Goal: Task Accomplishment & Management: Manage account settings

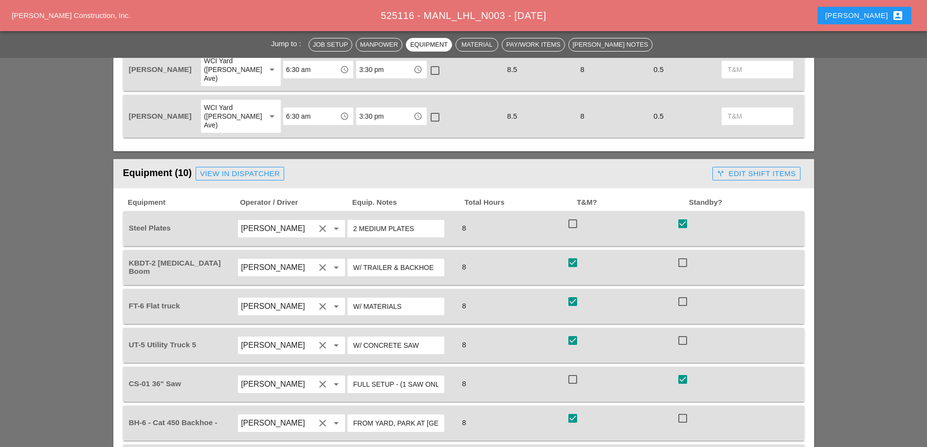
scroll to position [730, 0]
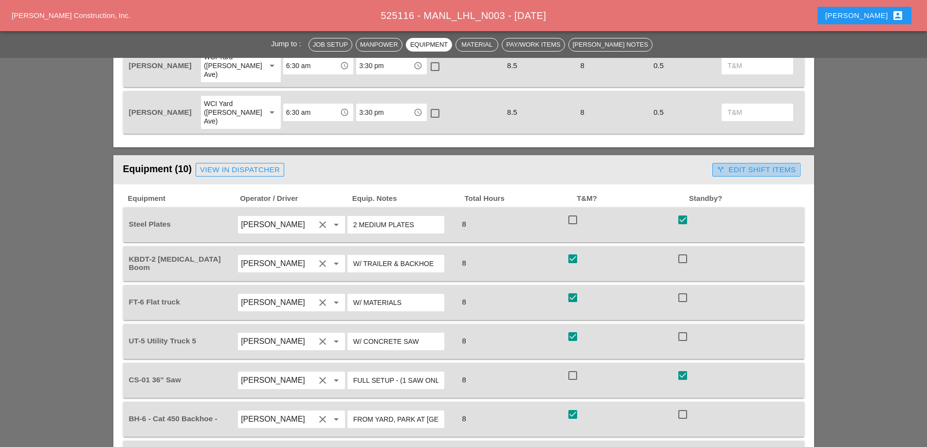
click at [752, 164] on div "call_split Edit Shift Items" at bounding box center [755, 169] width 79 height 11
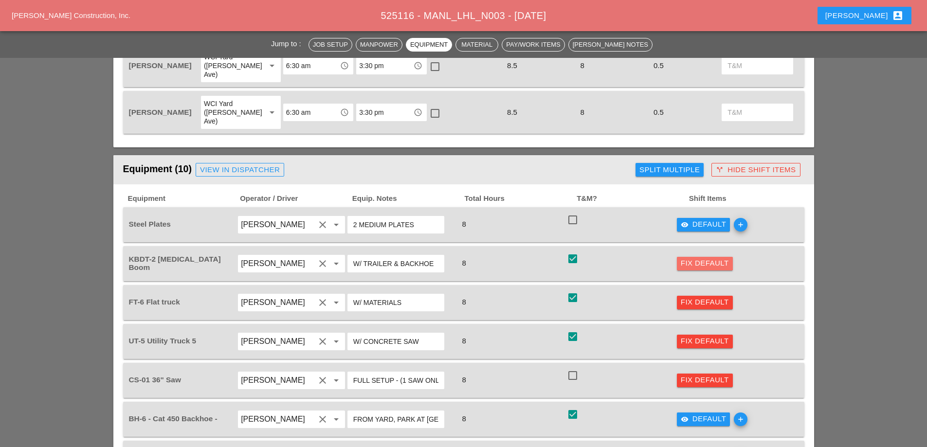
click at [717, 258] on div "Fix Default" at bounding box center [704, 263] width 48 height 11
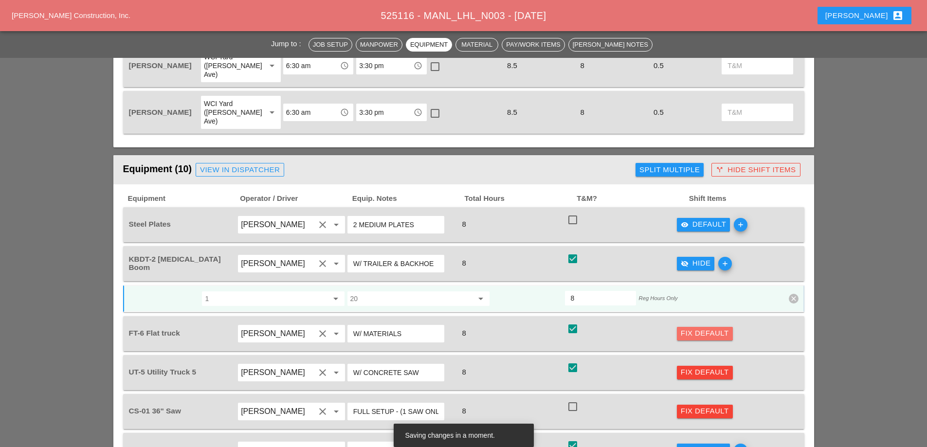
click at [698, 328] on div "Fix Default" at bounding box center [704, 333] width 48 height 11
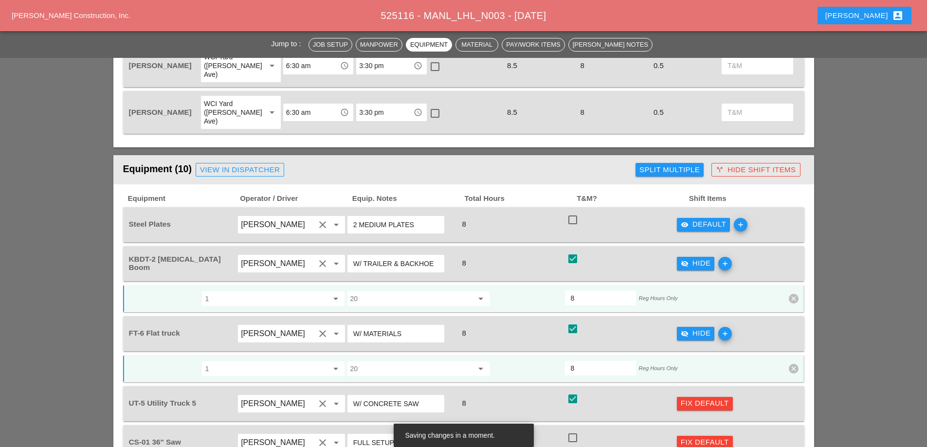
click at [711, 398] on div "Fix Default" at bounding box center [704, 403] width 48 height 11
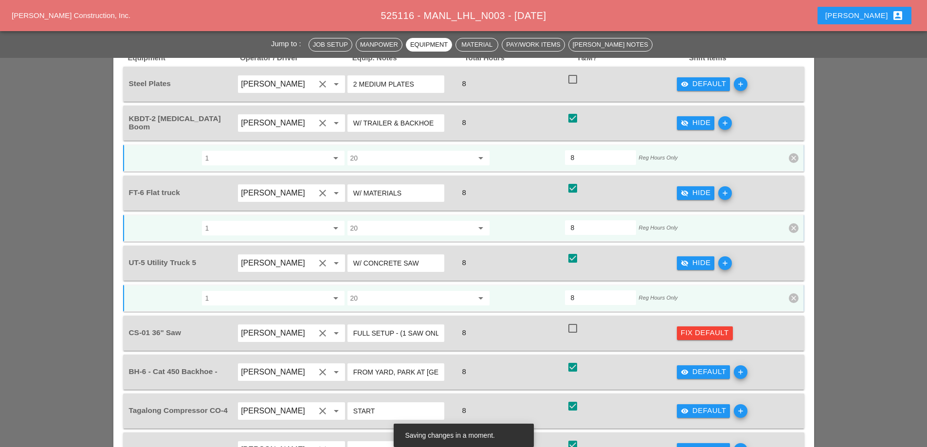
scroll to position [875, 0]
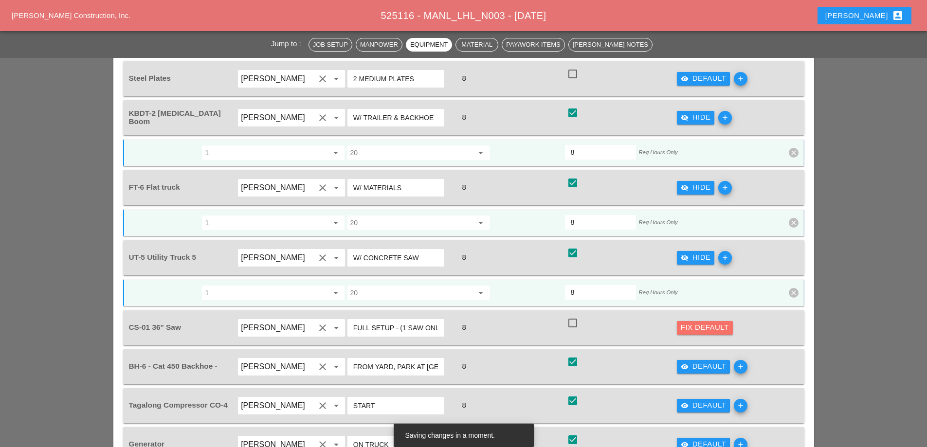
click at [708, 322] on div "Fix Default" at bounding box center [704, 327] width 48 height 11
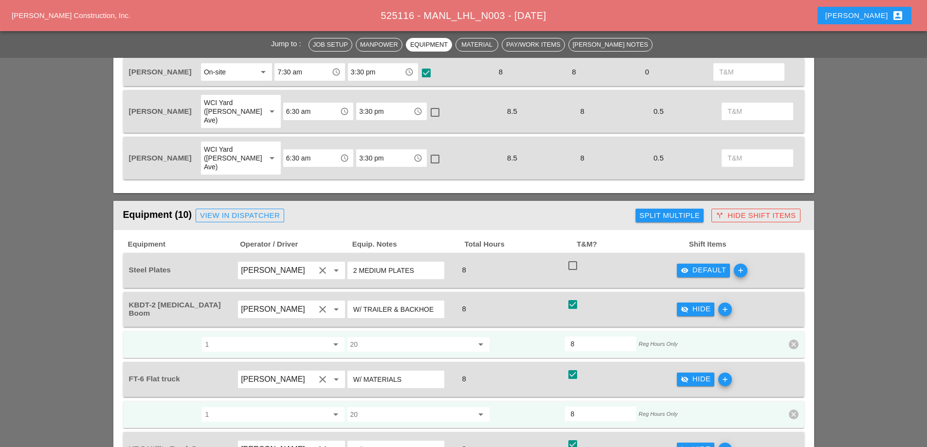
scroll to position [681, 0]
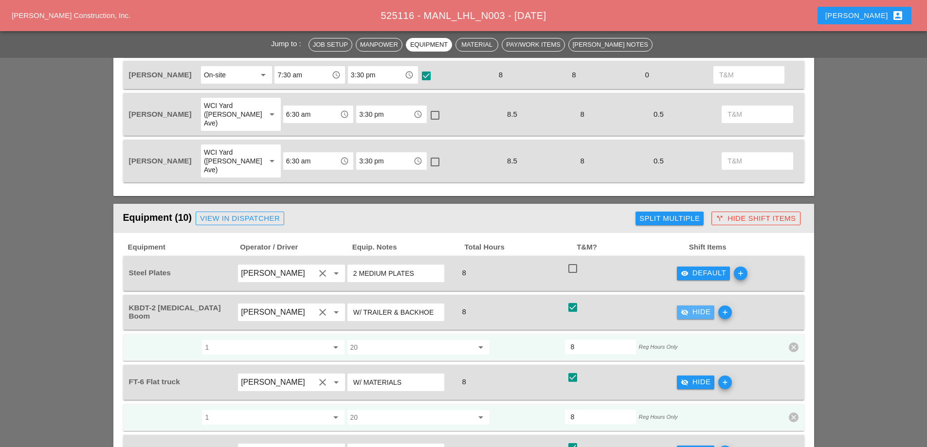
click at [705, 306] on div "visibility_off Hide" at bounding box center [695, 311] width 30 height 11
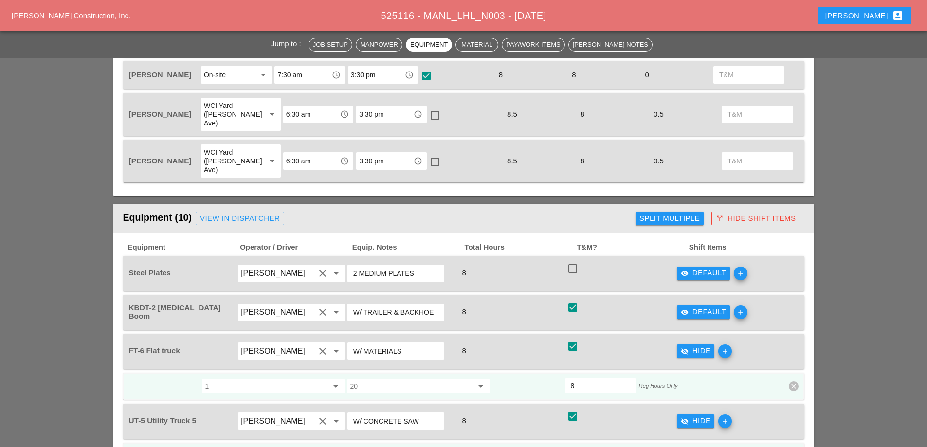
click at [700, 345] on div "visibility_off Hide" at bounding box center [695, 350] width 30 height 11
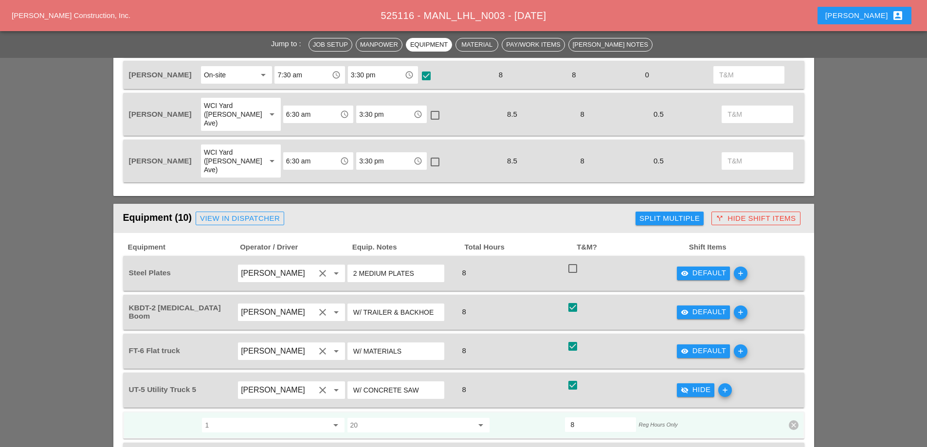
click at [693, 384] on div "visibility_off Hide" at bounding box center [695, 389] width 30 height 11
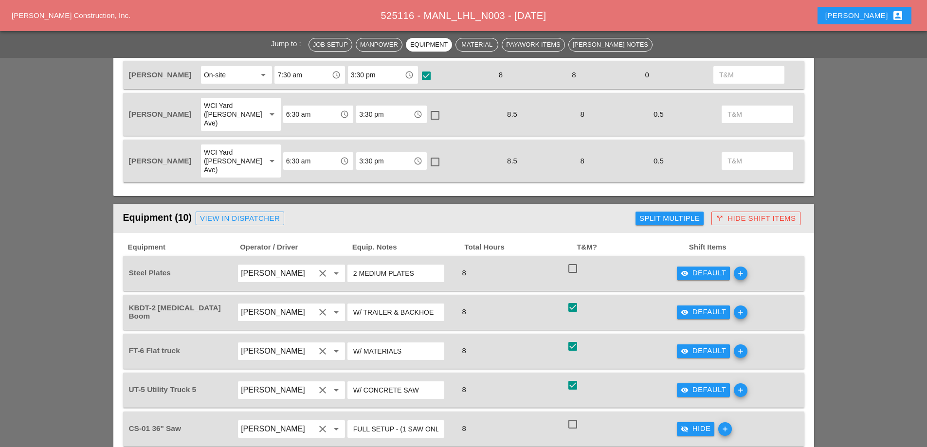
click at [694, 423] on div "visibility_off Hide" at bounding box center [695, 428] width 30 height 11
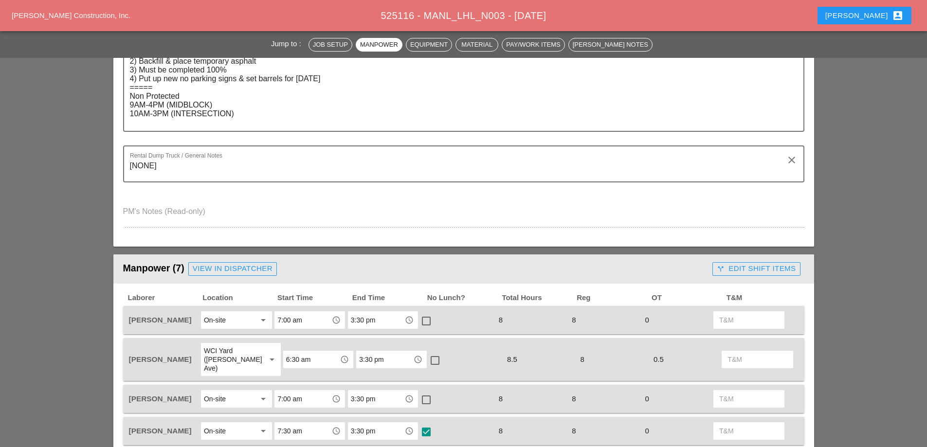
scroll to position [292, 0]
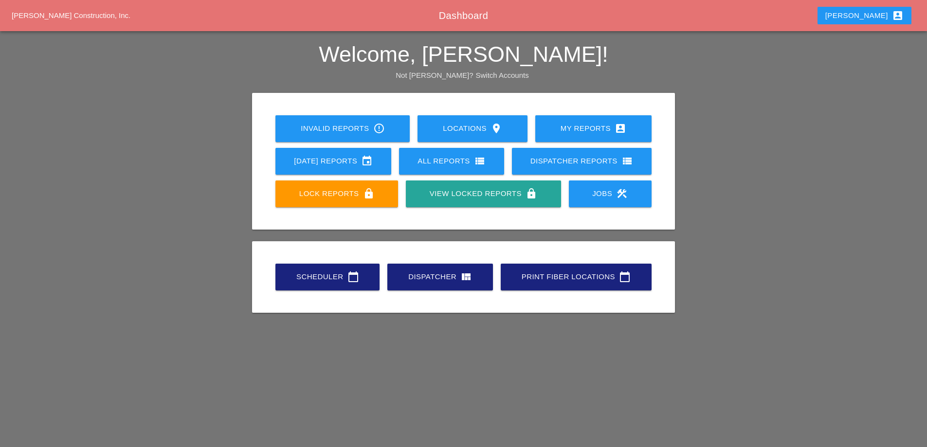
click at [368, 173] on link "Today's Reports event" at bounding box center [333, 161] width 116 height 27
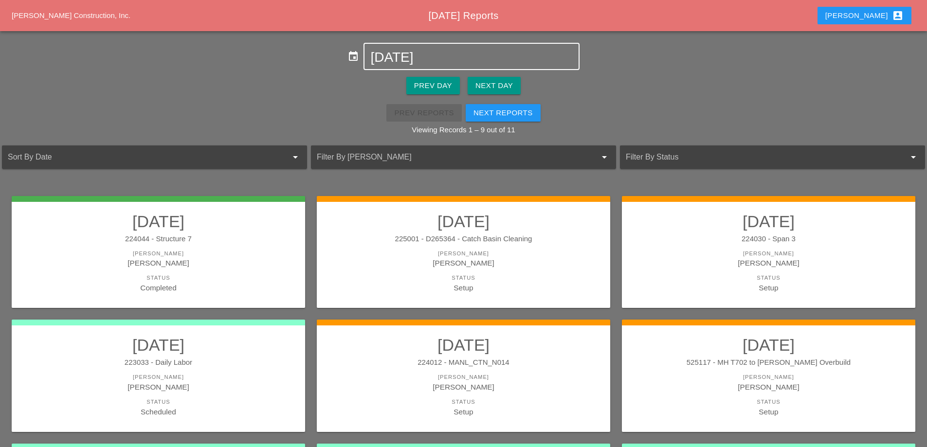
click at [420, 55] on input "[DATE]" at bounding box center [471, 58] width 202 height 16
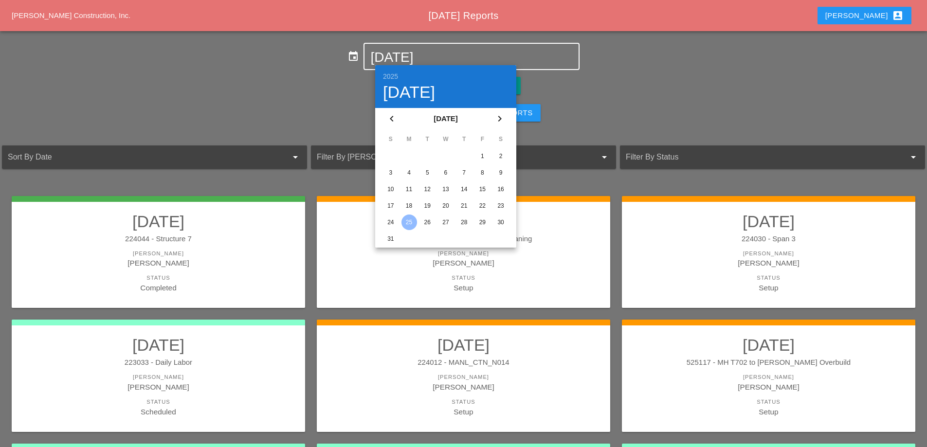
click at [412, 202] on div "18" at bounding box center [409, 206] width 16 height 16
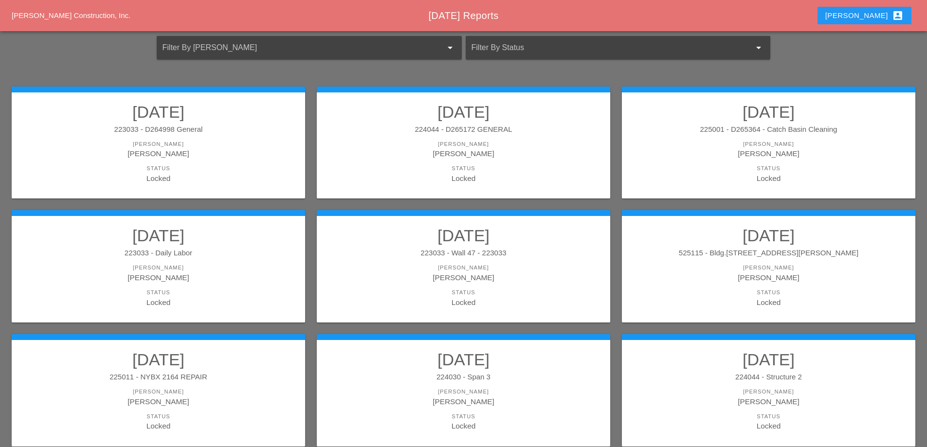
scroll to position [146, 0]
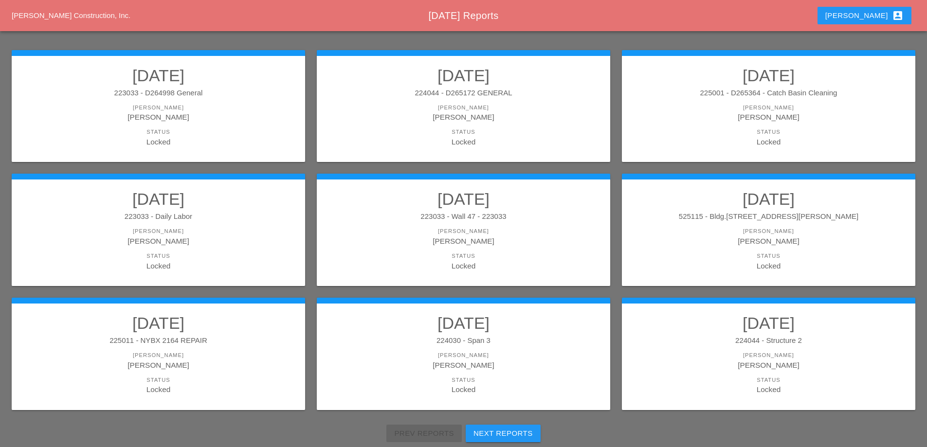
click at [545, 343] on div "224030 - Span 3" at bounding box center [463, 340] width 274 height 11
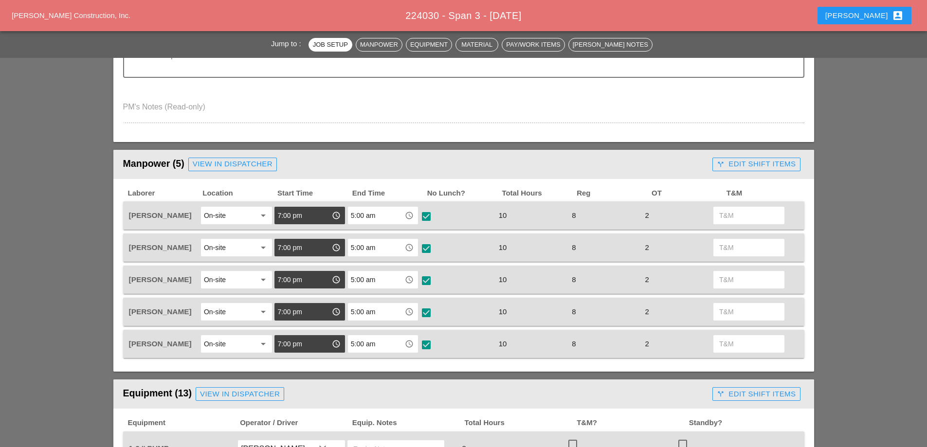
scroll to position [340, 0]
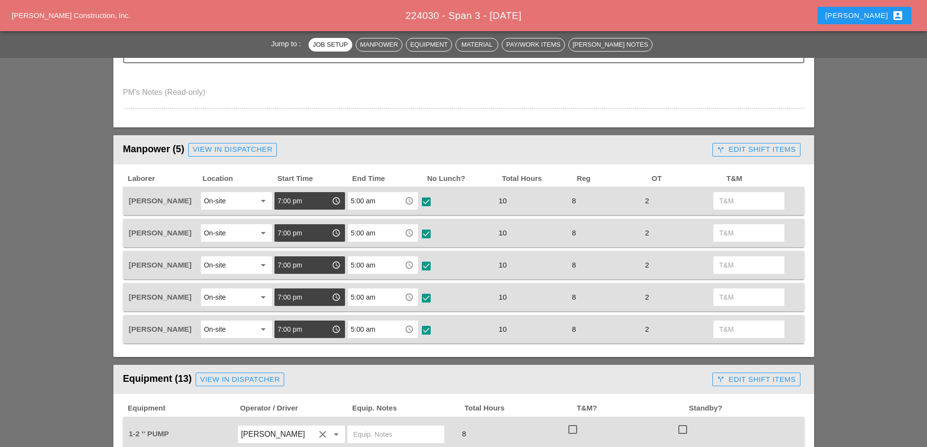
click at [765, 146] on div "call_split Edit Shift Items" at bounding box center [755, 149] width 79 height 11
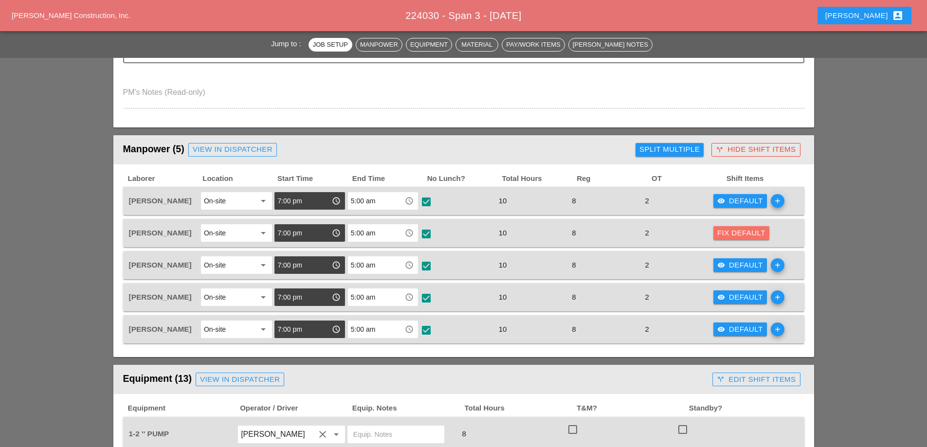
click at [753, 235] on div "Fix Default" at bounding box center [741, 233] width 48 height 11
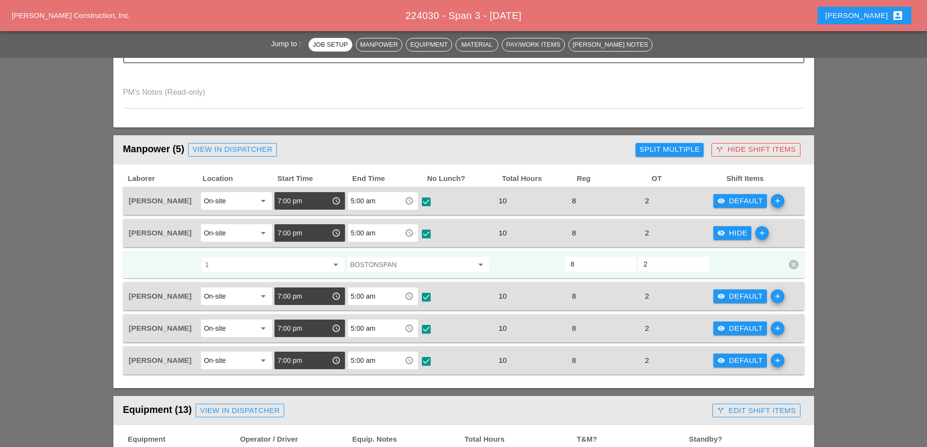
click at [739, 236] on div "visibility_off Hide" at bounding box center [732, 233] width 30 height 11
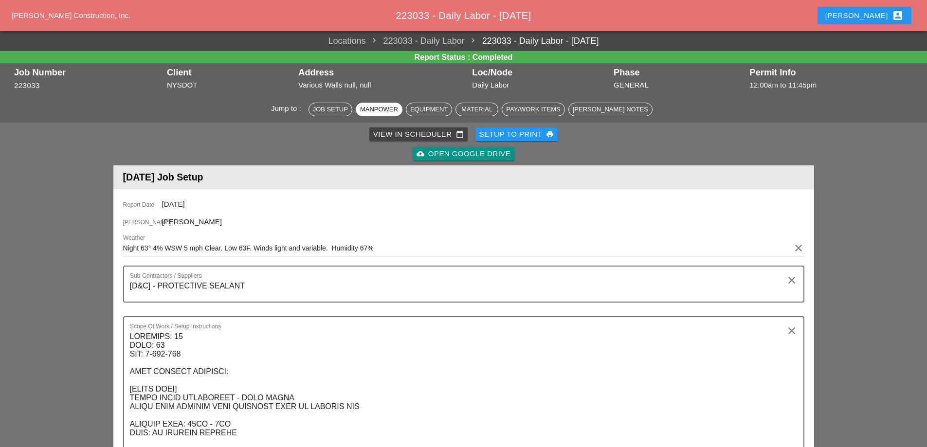
scroll to position [827, 0]
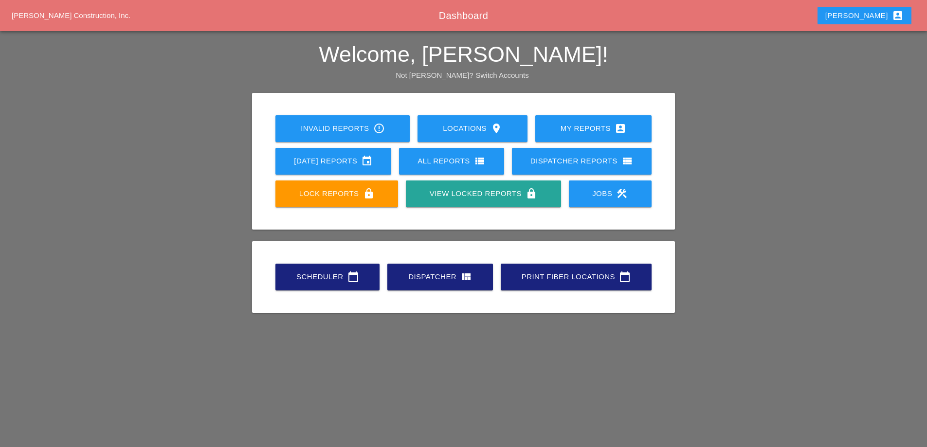
click at [349, 158] on div "[DATE] Reports event" at bounding box center [333, 161] width 85 height 12
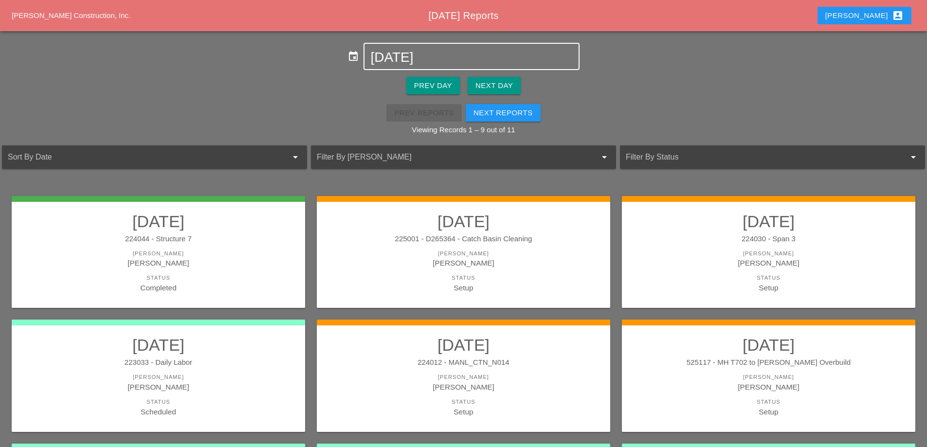
click at [434, 59] on input "[DATE]" at bounding box center [471, 58] width 202 height 16
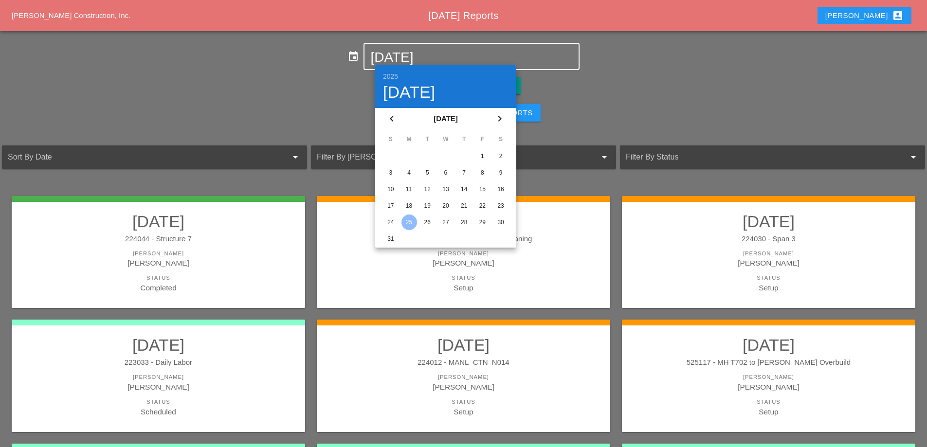
click at [412, 203] on div "18" at bounding box center [409, 206] width 16 height 16
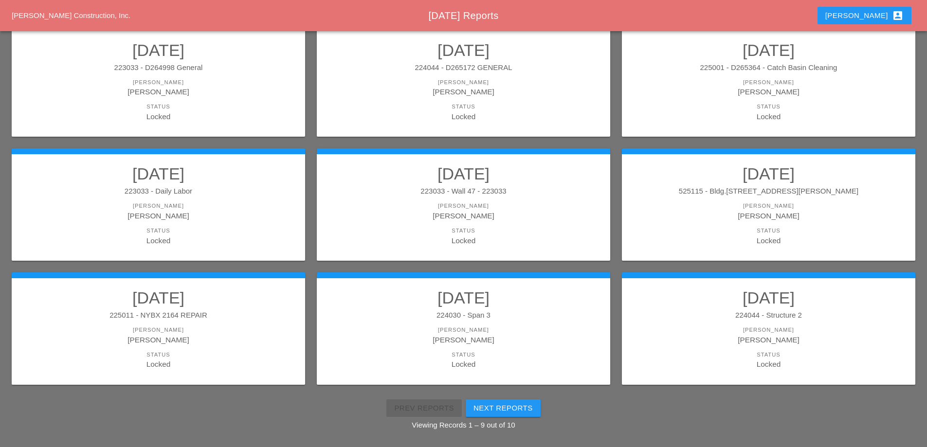
scroll to position [174, 0]
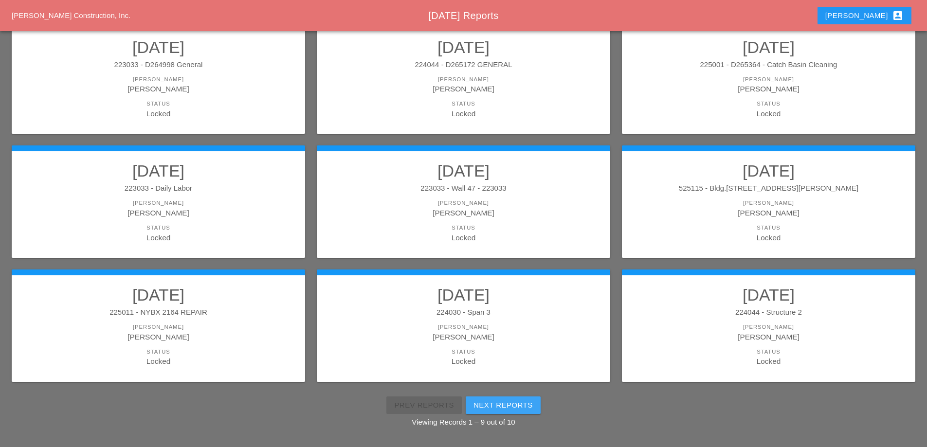
click at [521, 405] on div "Next Reports" at bounding box center [502, 405] width 59 height 11
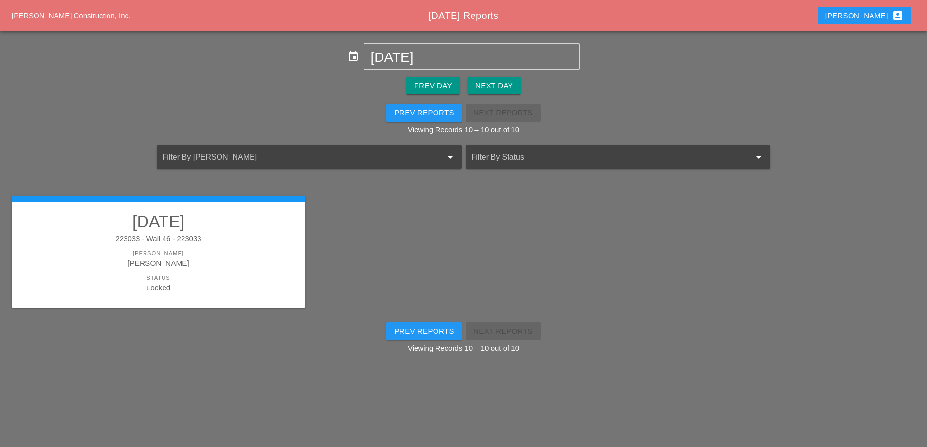
click at [427, 116] on div "Prev Reports" at bounding box center [424, 112] width 60 height 11
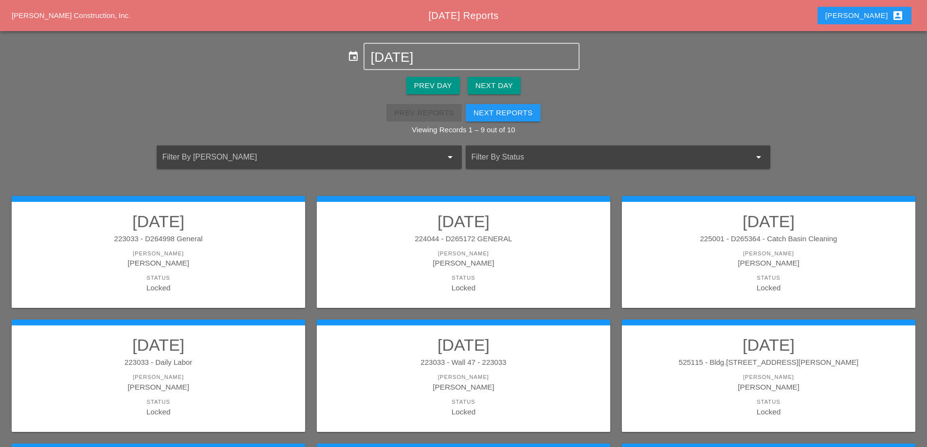
click at [727, 360] on div "525115 - Bldg.[STREET_ADDRESS][PERSON_NAME]" at bounding box center [768, 362] width 274 height 11
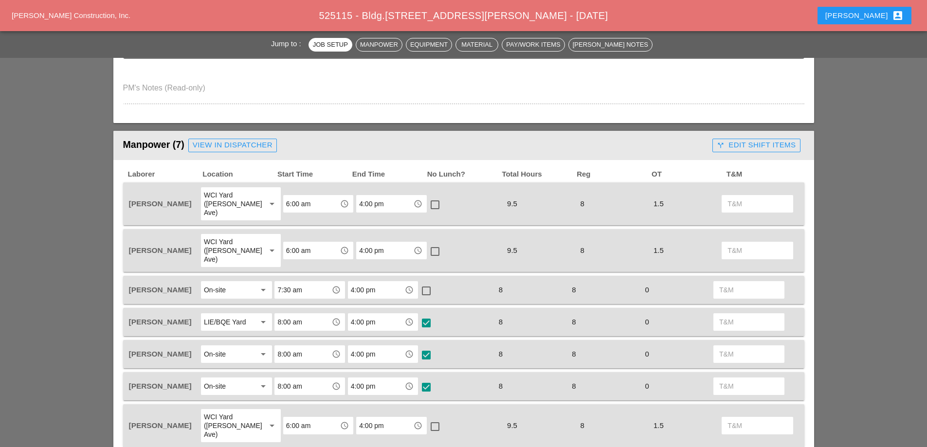
scroll to position [389, 0]
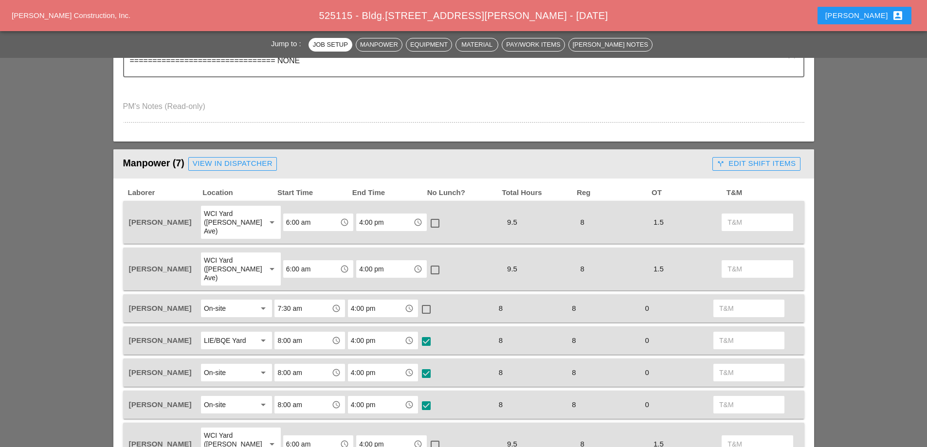
click at [768, 163] on div "call_split Edit Shift Items" at bounding box center [755, 163] width 79 height 11
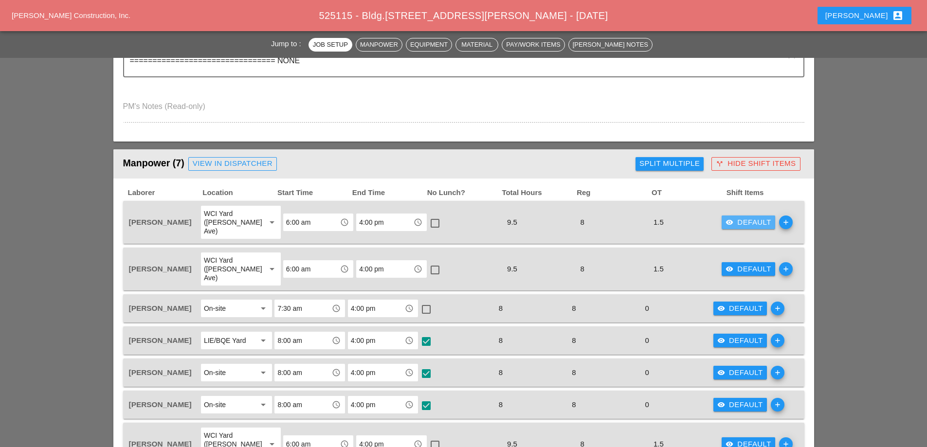
click at [735, 218] on div "visibility Default" at bounding box center [748, 222] width 46 height 11
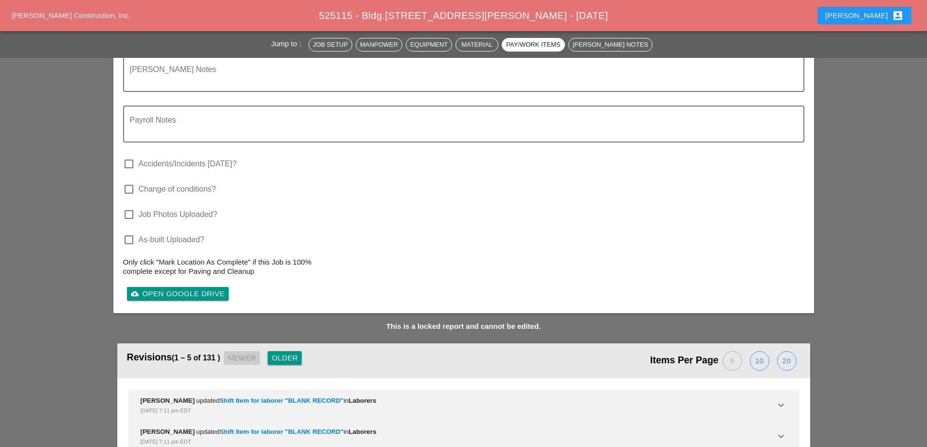
scroll to position [3068, 0]
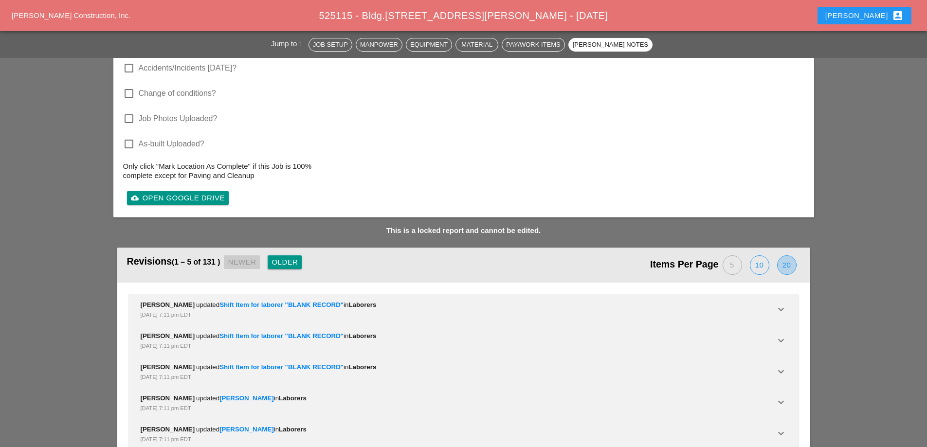
click at [791, 256] on div "20" at bounding box center [786, 265] width 18 height 18
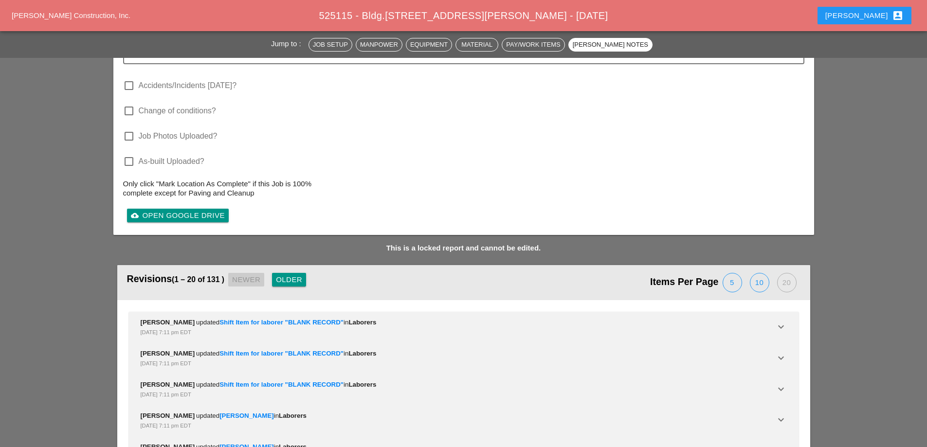
scroll to position [3019, 0]
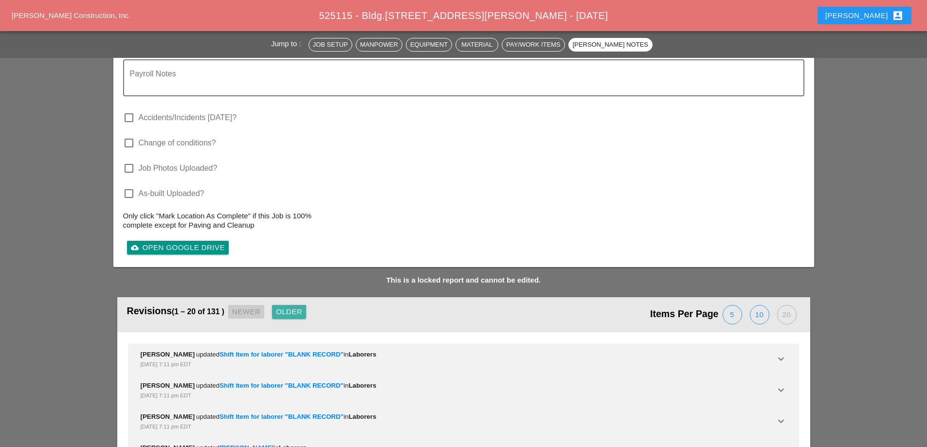
click at [295, 306] on div "Older" at bounding box center [289, 311] width 26 height 11
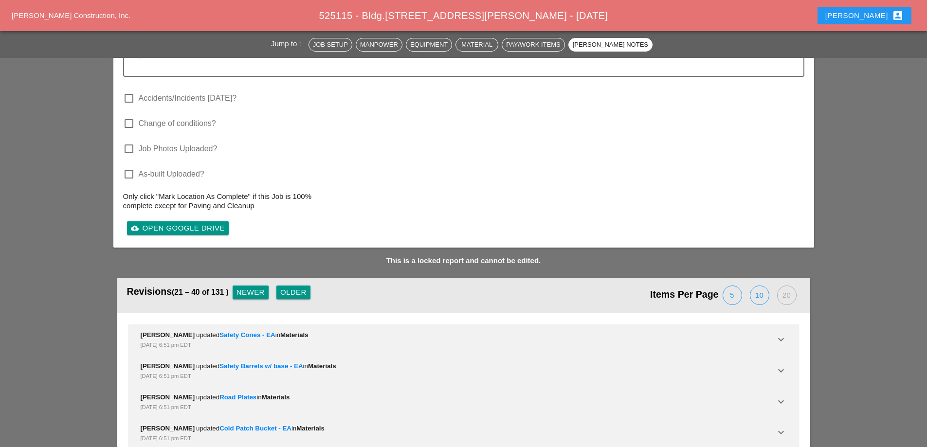
scroll to position [2999, 0]
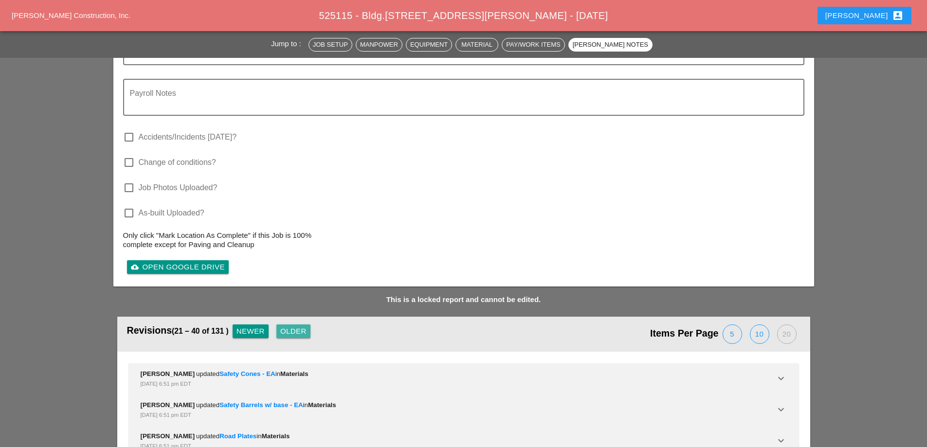
click at [306, 326] on div "Older" at bounding box center [293, 331] width 26 height 11
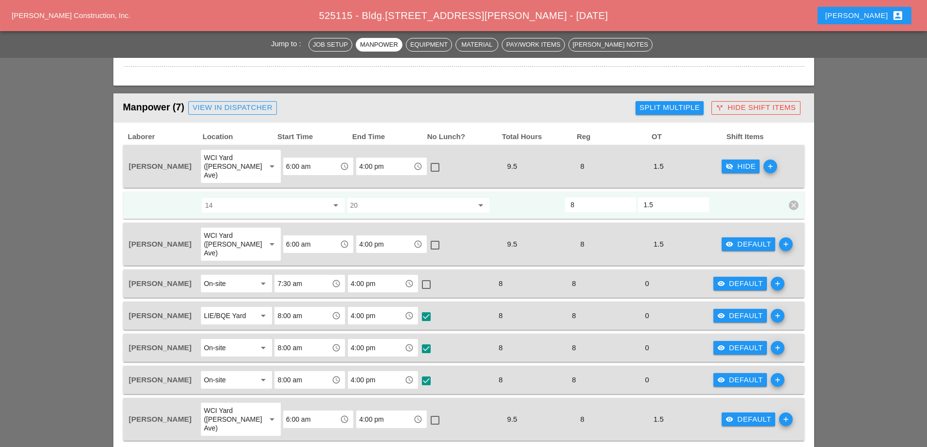
scroll to position [470, 0]
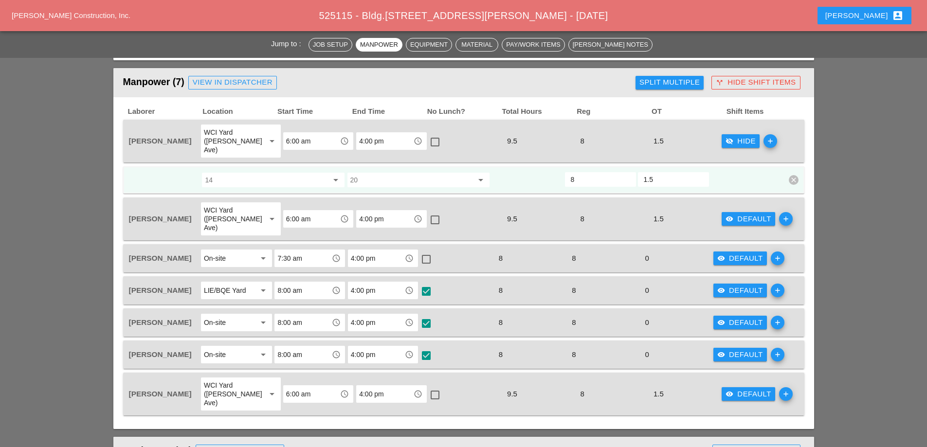
click at [742, 214] on div "visibility Default" at bounding box center [748, 219] width 46 height 11
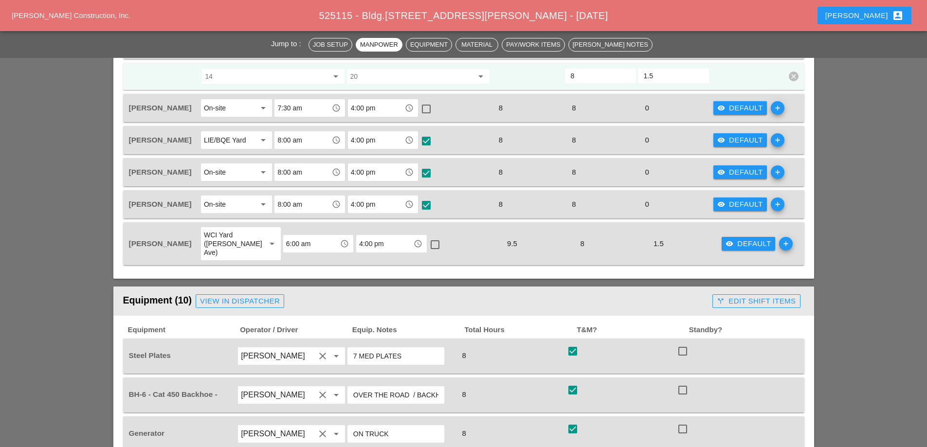
scroll to position [681, 0]
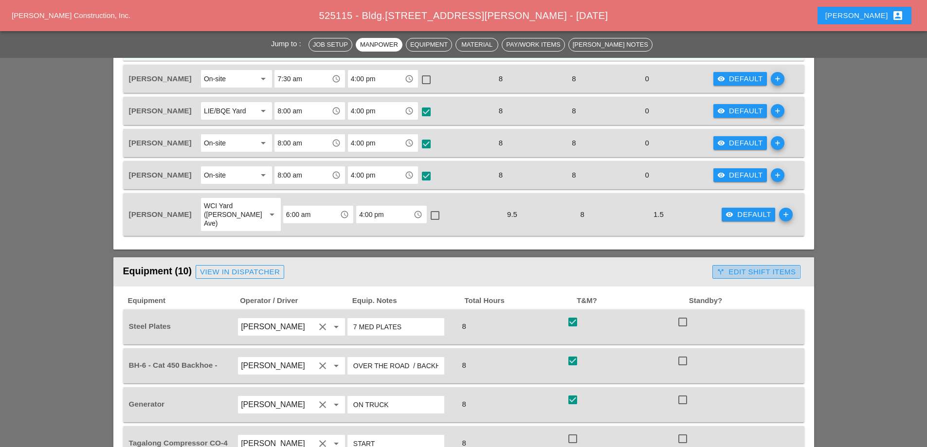
click at [755, 267] on div "call_split Edit Shift Items" at bounding box center [755, 272] width 79 height 11
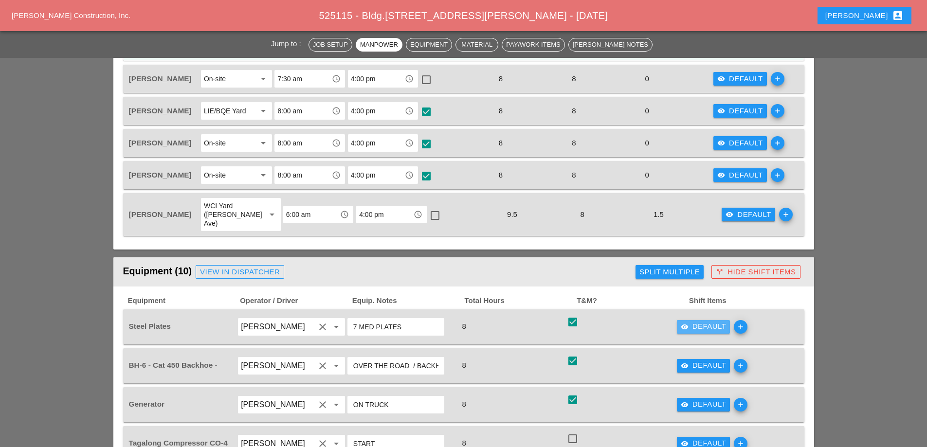
click at [690, 321] on div "visibility Default" at bounding box center [703, 326] width 46 height 11
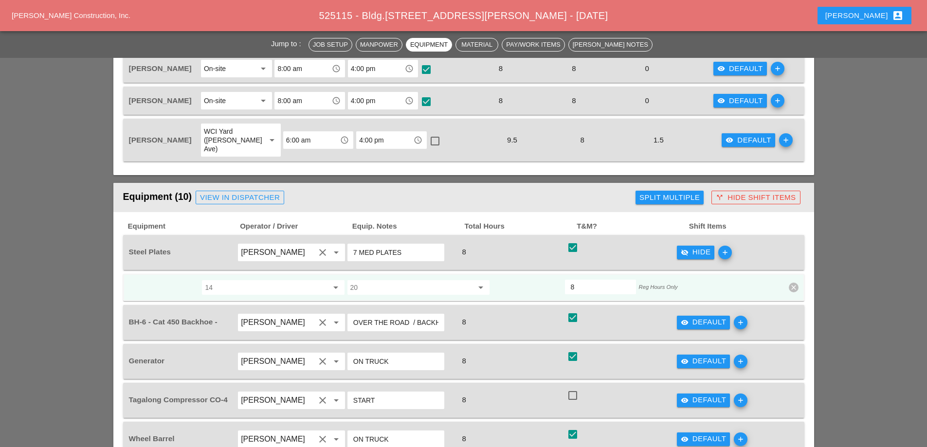
scroll to position [730, 0]
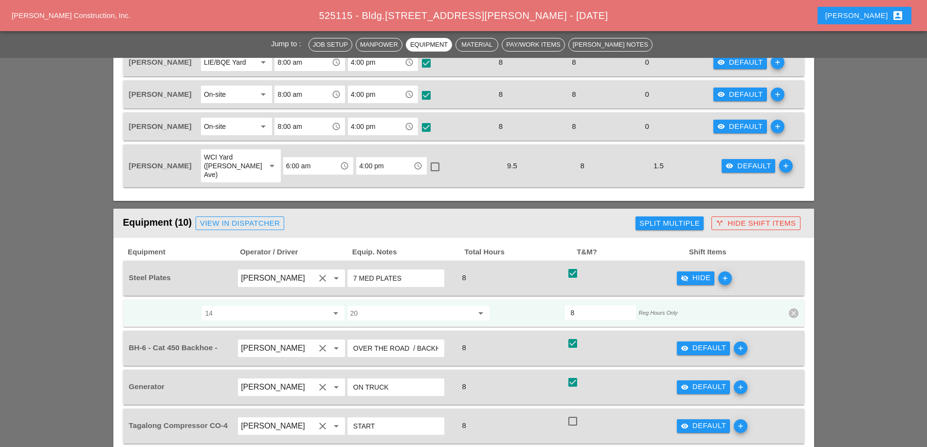
click at [253, 305] on input "14" at bounding box center [266, 313] width 123 height 16
click at [330, 307] on div "arrow_drop_down" at bounding box center [336, 313] width 12 height 12
click at [306, 305] on input "14" at bounding box center [266, 313] width 123 height 16
click at [701, 272] on div "visibility_off Hide" at bounding box center [695, 277] width 30 height 11
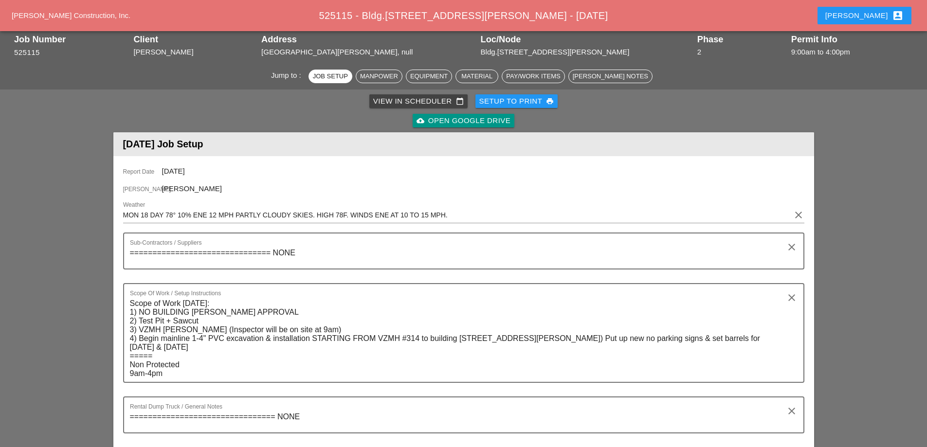
scroll to position [0, 0]
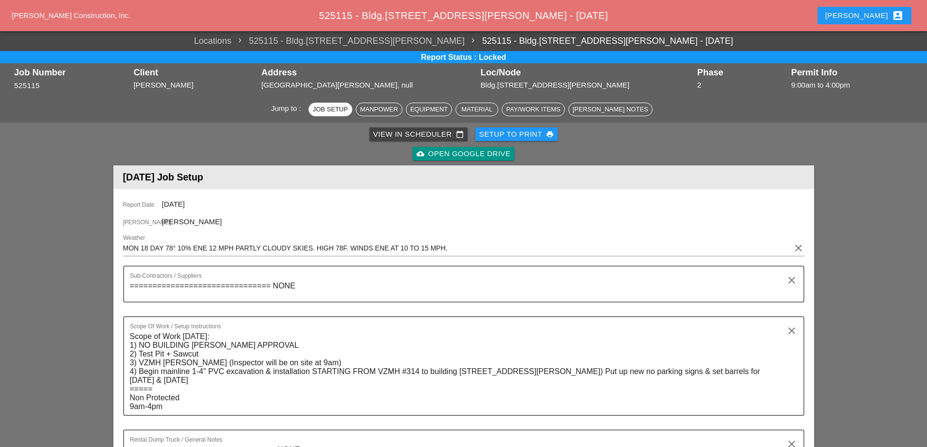
click at [210, 114] on div "Jump to : Job Setup Manpower Equipment Material Pay/Work Items Foreman's Notes" at bounding box center [463, 109] width 927 height 27
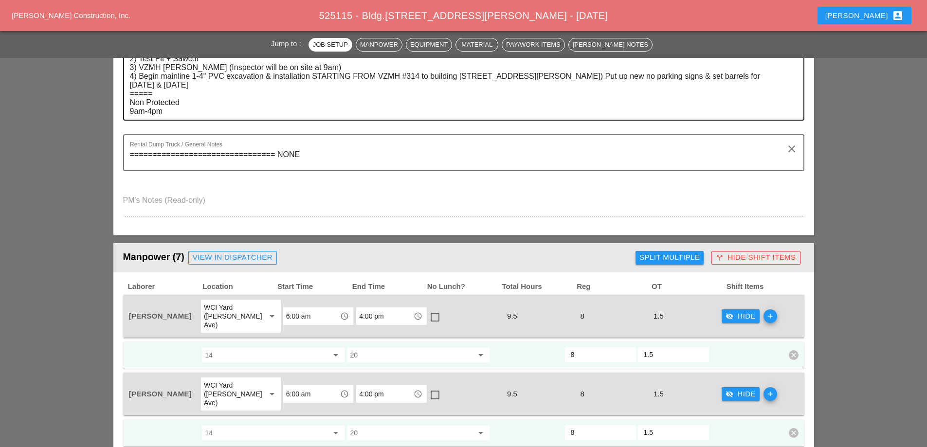
scroll to position [292, 0]
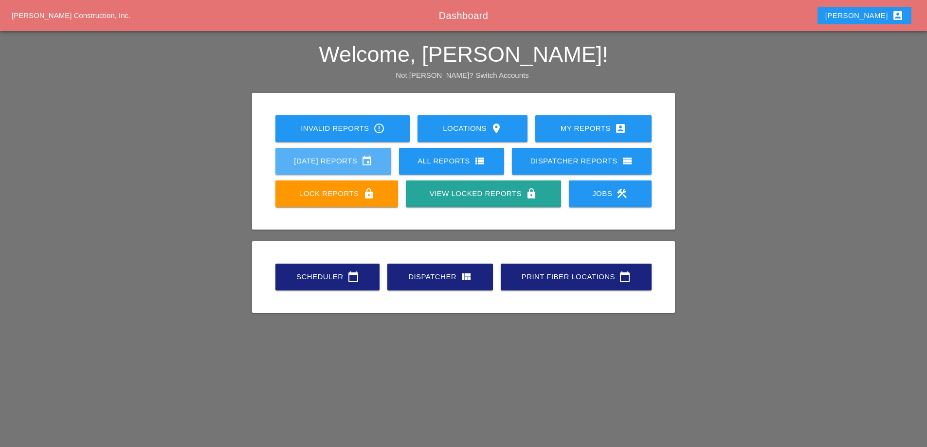
click at [318, 163] on div "[DATE] Reports event" at bounding box center [333, 161] width 85 height 12
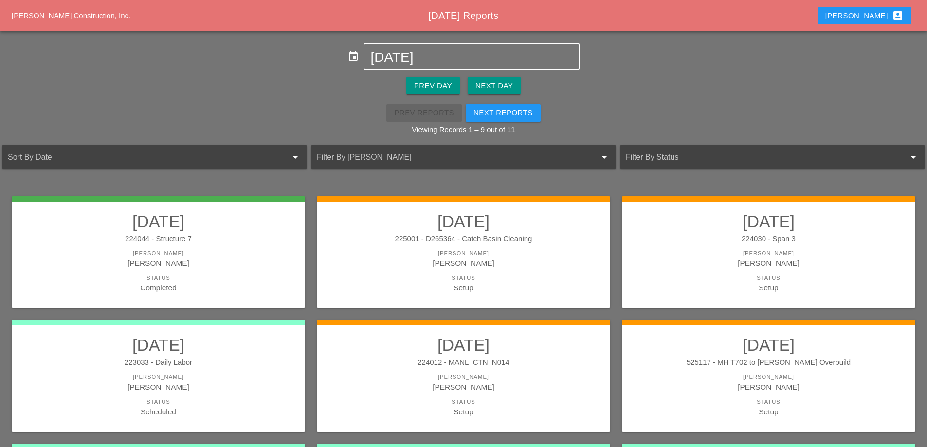
click at [422, 44] on div "[DATE]" at bounding box center [471, 56] width 202 height 25
click at [419, 53] on input "[DATE]" at bounding box center [471, 58] width 202 height 16
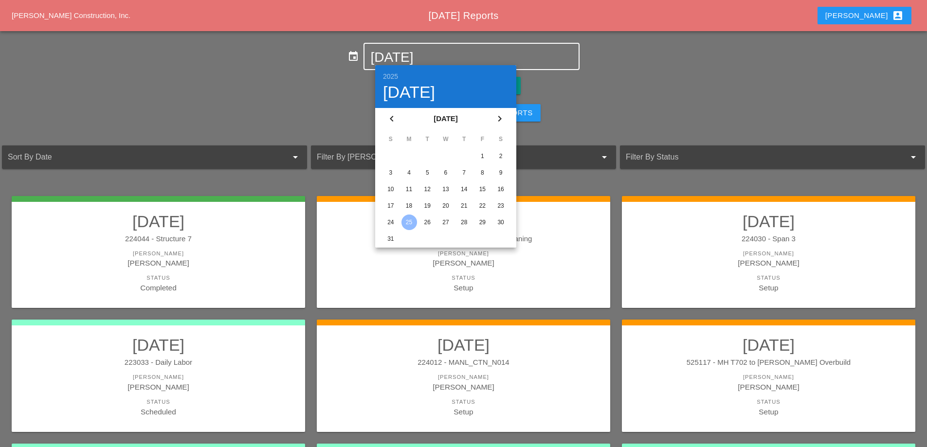
click at [448, 202] on div "20" at bounding box center [446, 206] width 16 height 16
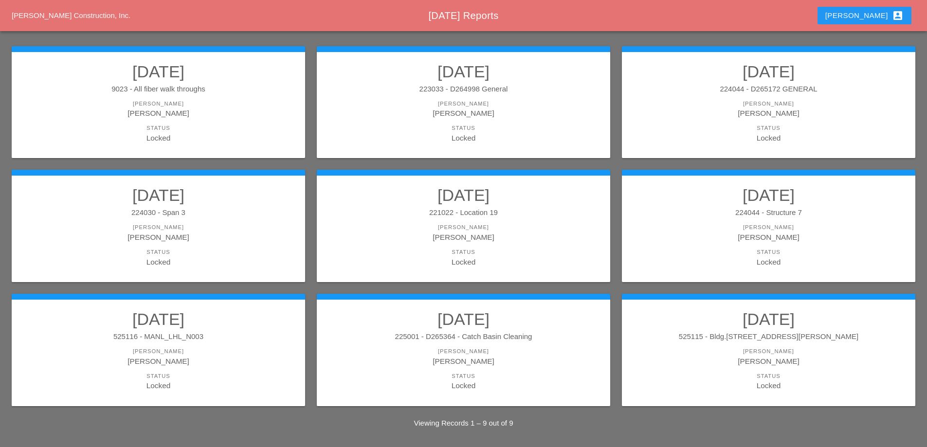
scroll to position [127, 0]
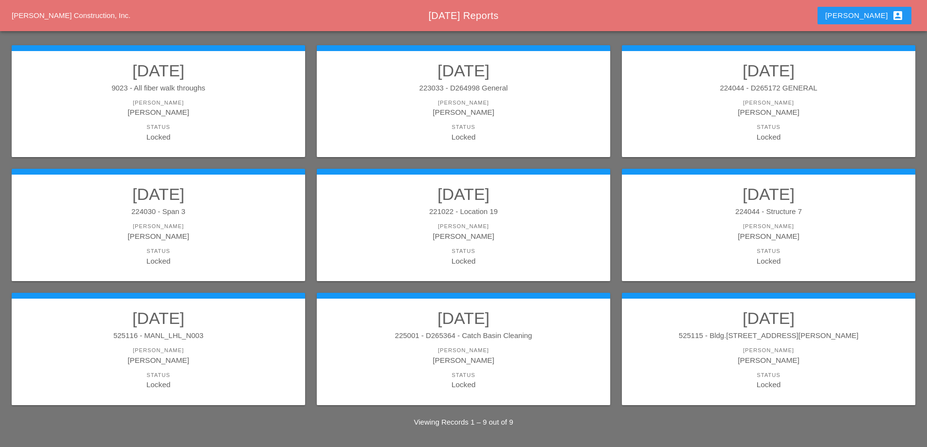
click at [773, 208] on div "224044 - Structure 7" at bounding box center [768, 211] width 274 height 11
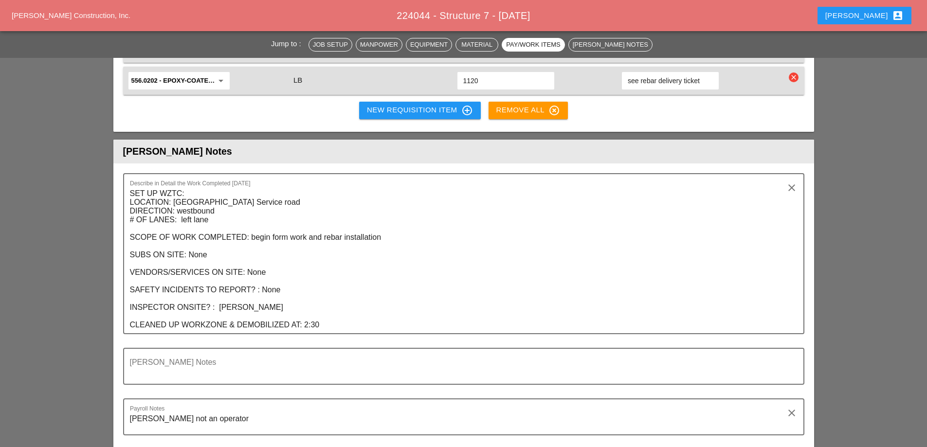
scroll to position [1556, 0]
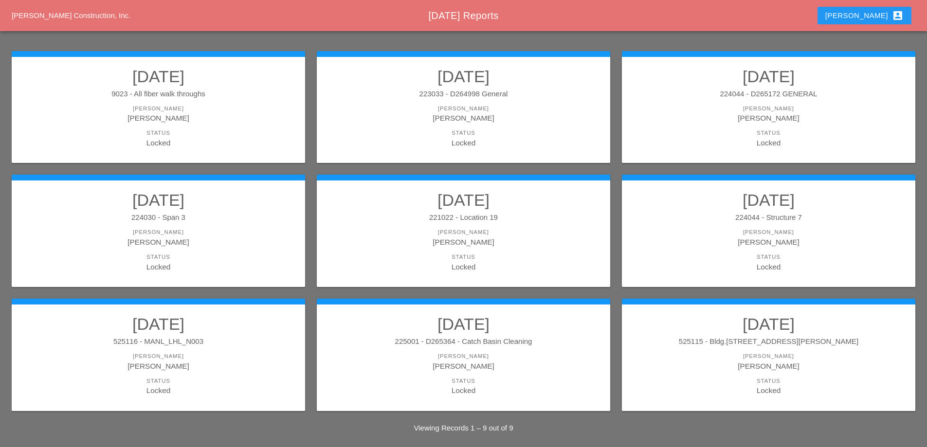
scroll to position [127, 0]
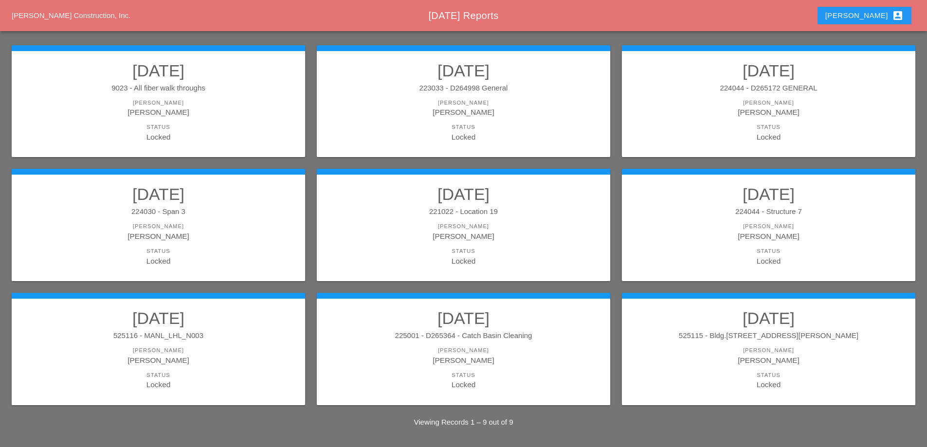
click at [712, 99] on div "[PERSON_NAME]" at bounding box center [768, 103] width 274 height 8
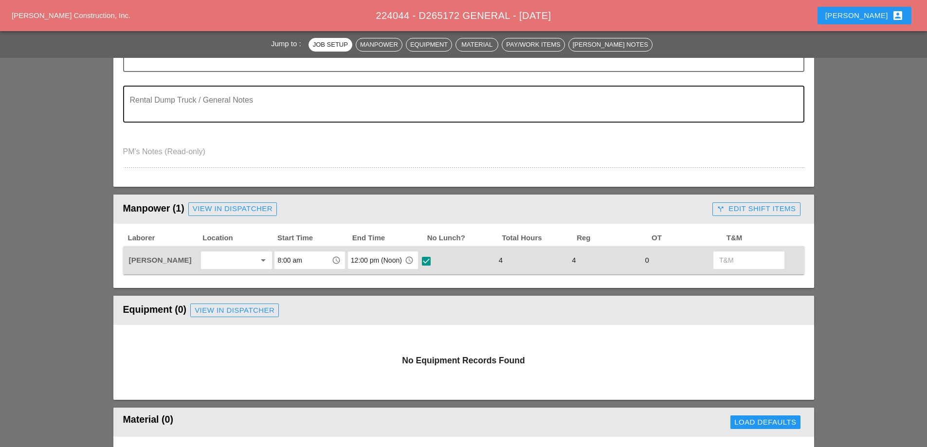
scroll to position [292, 0]
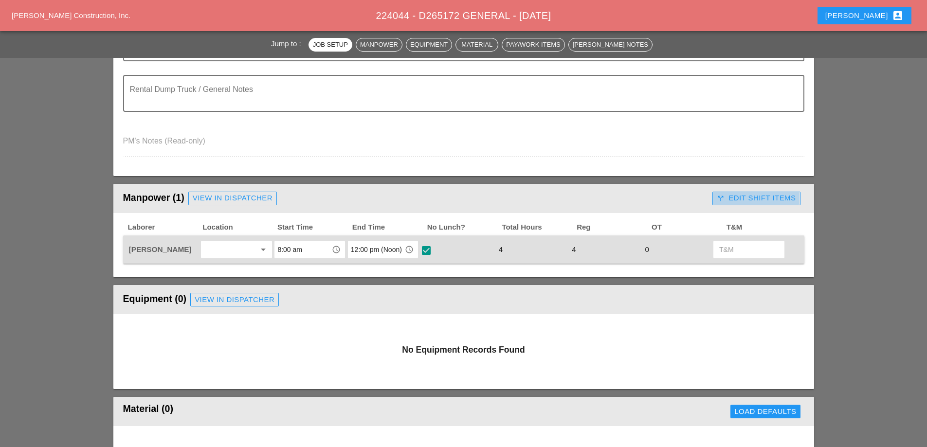
click at [742, 197] on div "call_split Edit Shift Items" at bounding box center [755, 198] width 79 height 11
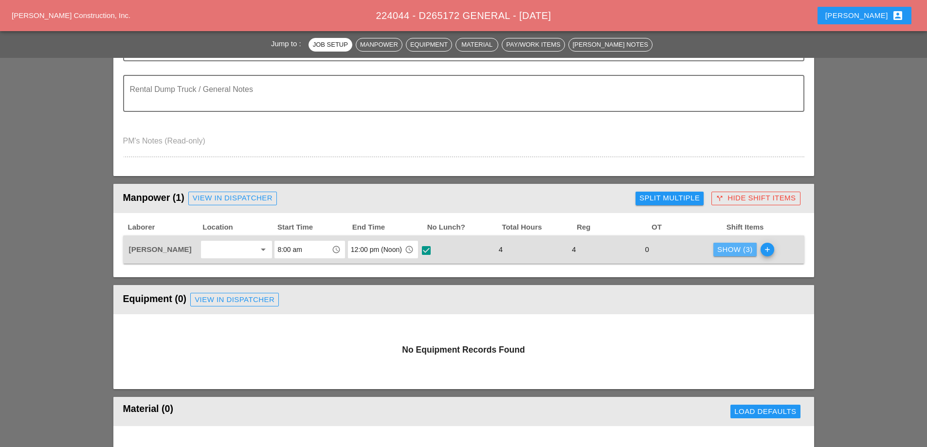
click at [725, 252] on div "Show (3)" at bounding box center [735, 249] width 36 height 11
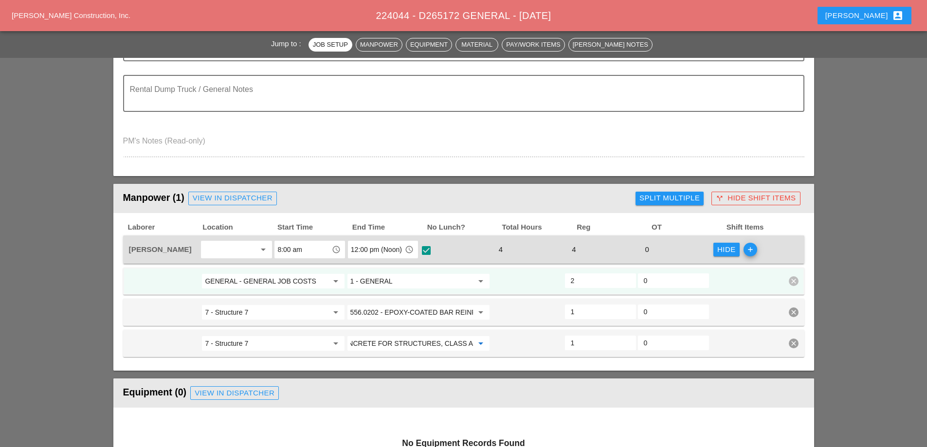
scroll to position [0, 0]
click at [473, 310] on div "arrow_drop_down" at bounding box center [480, 312] width 14 height 12
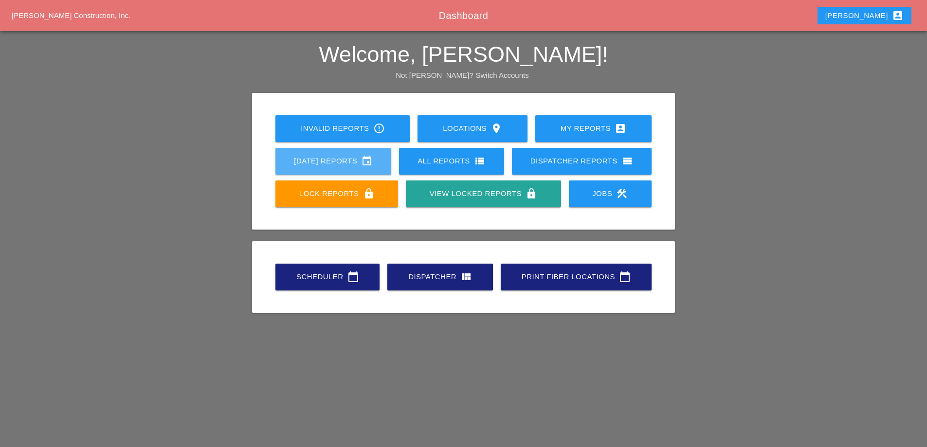
click at [307, 157] on div "[DATE] Reports event" at bounding box center [333, 161] width 85 height 12
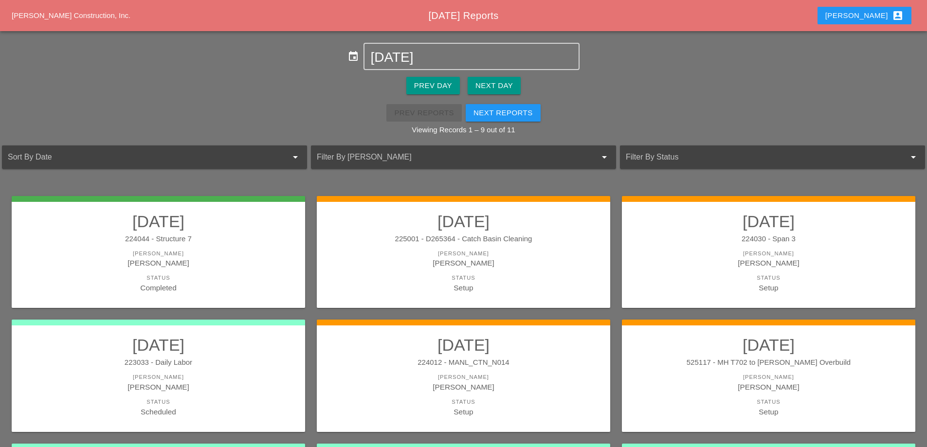
click at [886, 13] on div "[PERSON_NAME] account_box" at bounding box center [864, 16] width 78 height 12
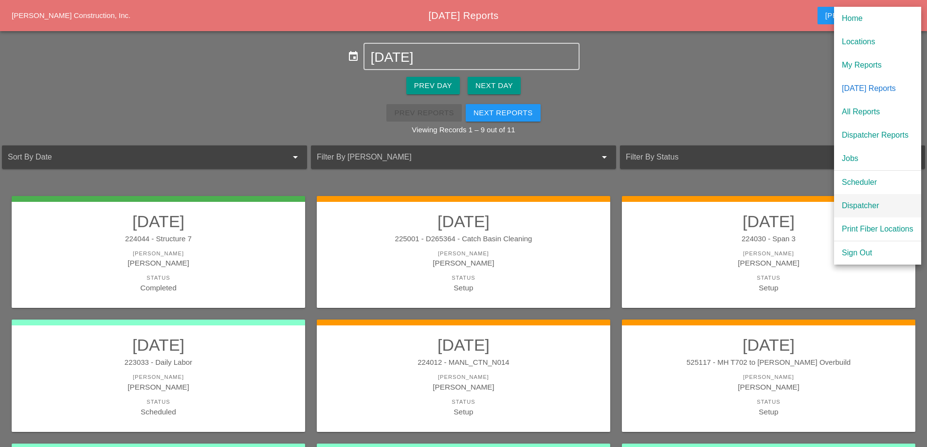
click at [875, 206] on div "Dispatcher" at bounding box center [876, 206] width 71 height 12
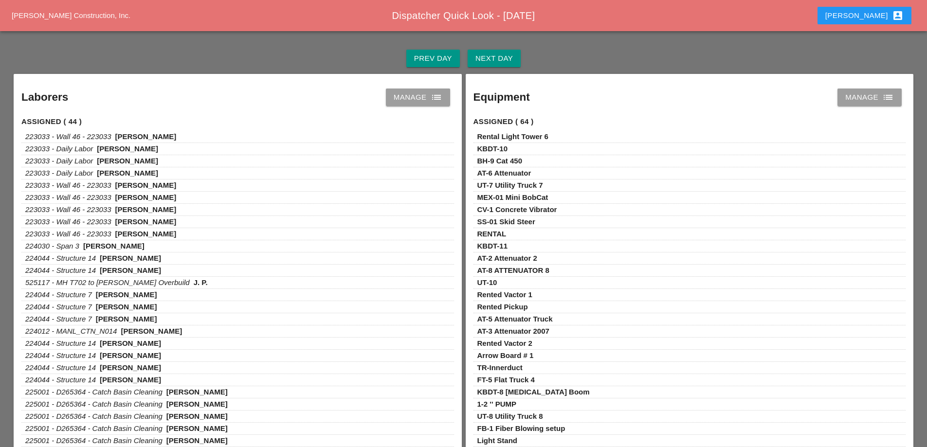
click at [419, 95] on div "Manage list" at bounding box center [417, 97] width 49 height 12
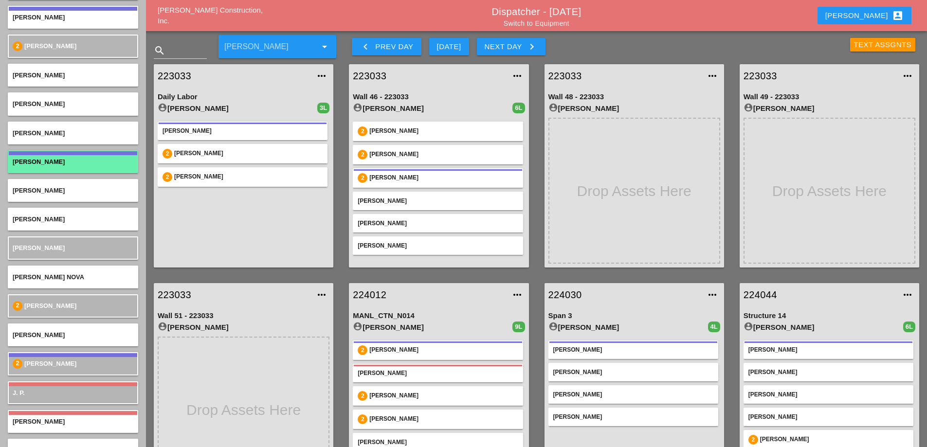
scroll to position [1459, 0]
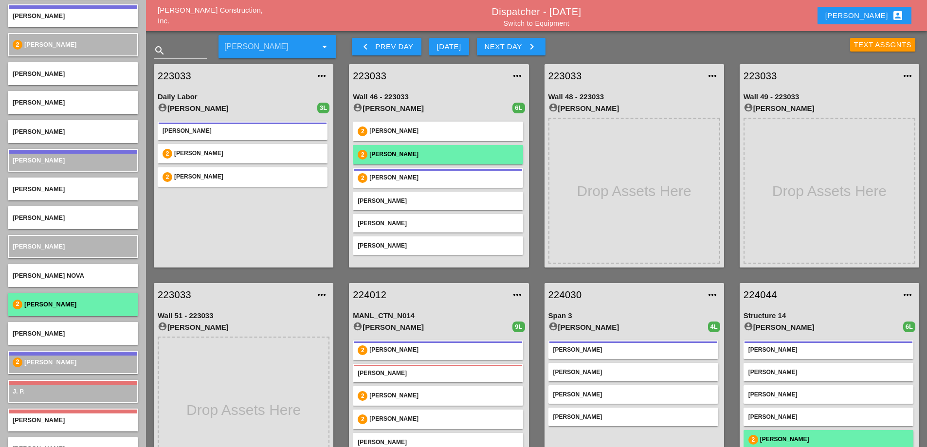
click at [477, 154] on div "[PERSON_NAME]" at bounding box center [443, 155] width 148 height 10
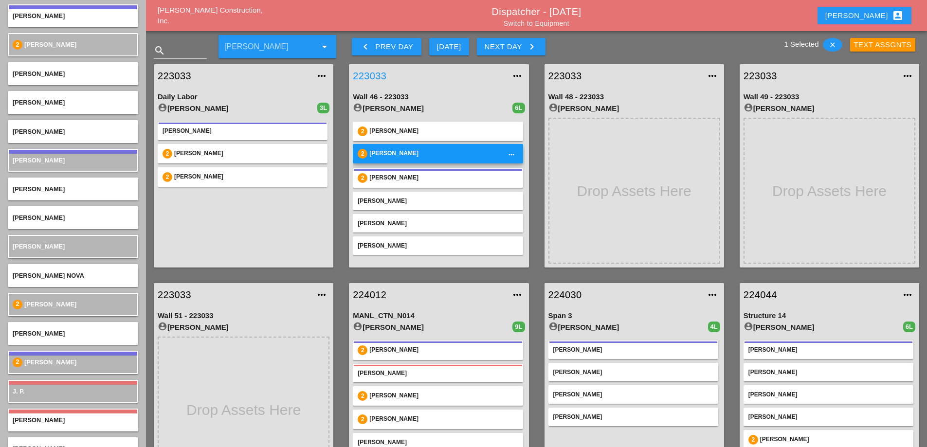
click at [374, 73] on link "223033" at bounding box center [429, 76] width 152 height 15
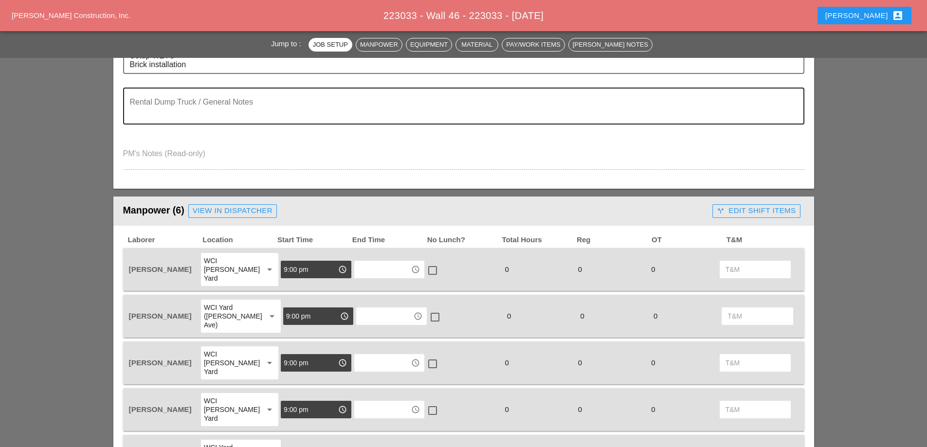
scroll to position [389, 0]
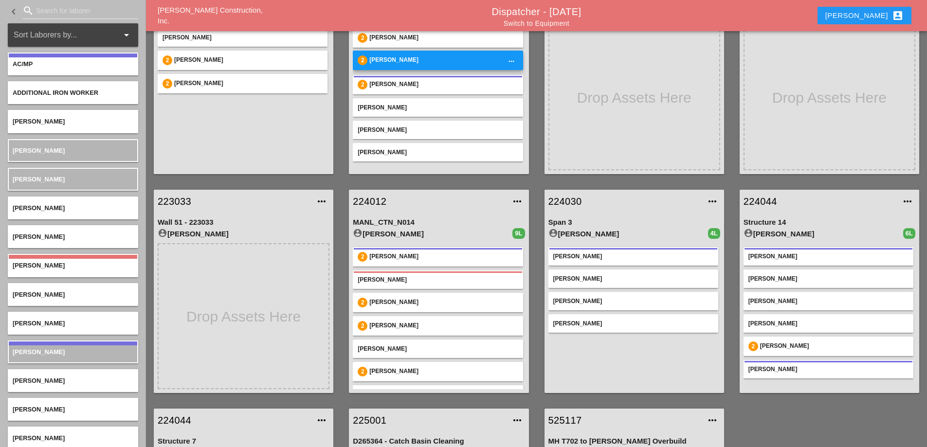
scroll to position [97, 0]
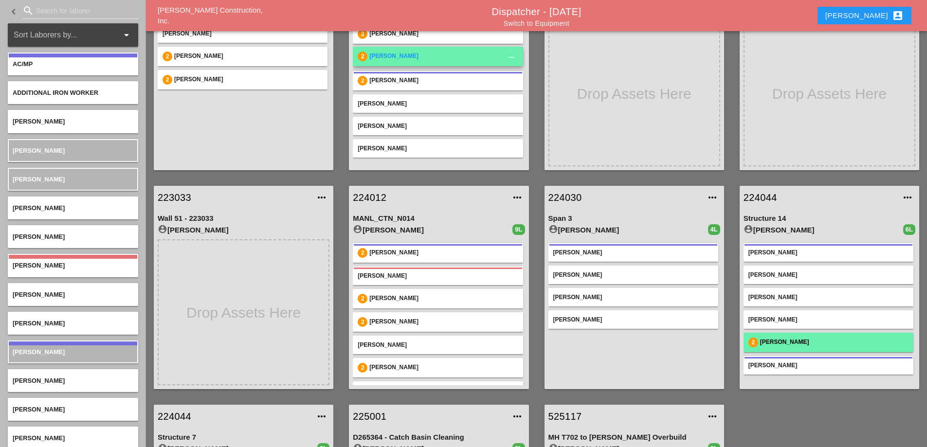
click at [790, 345] on div "[PERSON_NAME]" at bounding box center [834, 343] width 148 height 10
click at [789, 343] on div "[PERSON_NAME]" at bounding box center [834, 342] width 148 height 10
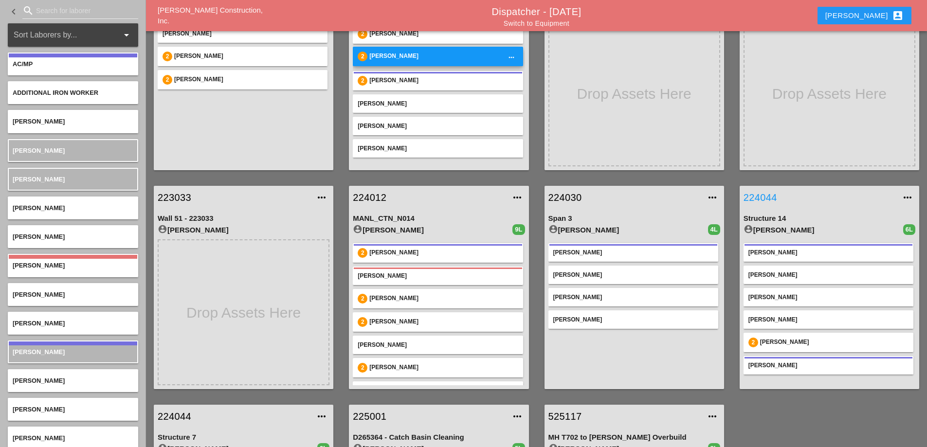
click at [763, 197] on link "224044" at bounding box center [819, 197] width 152 height 15
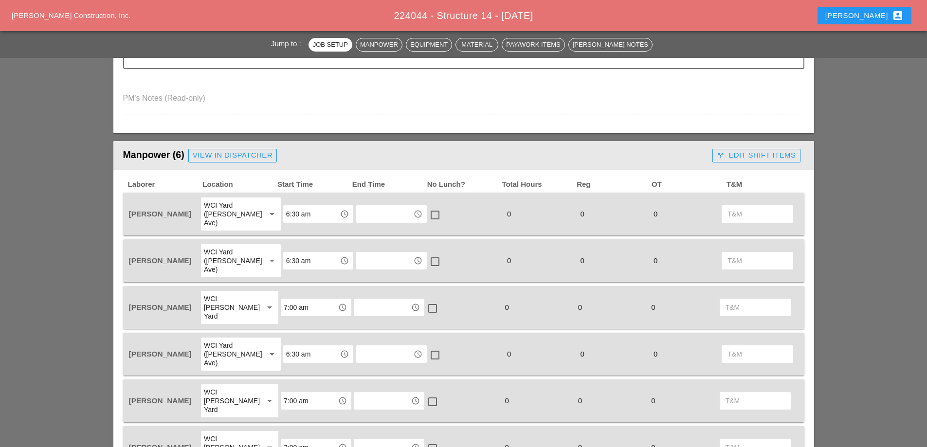
scroll to position [438, 0]
